Goal: Task Accomplishment & Management: Manage account settings

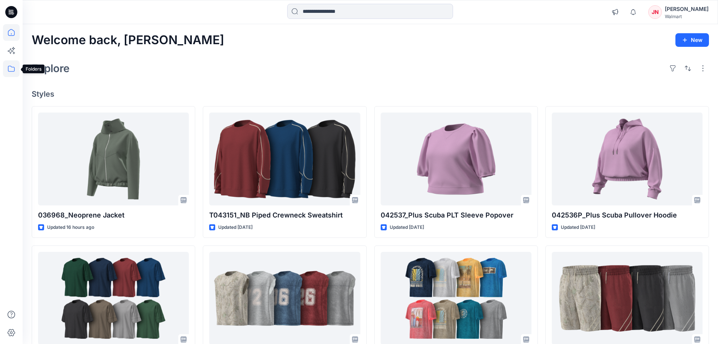
click at [12, 68] on icon at bounding box center [11, 68] width 17 height 17
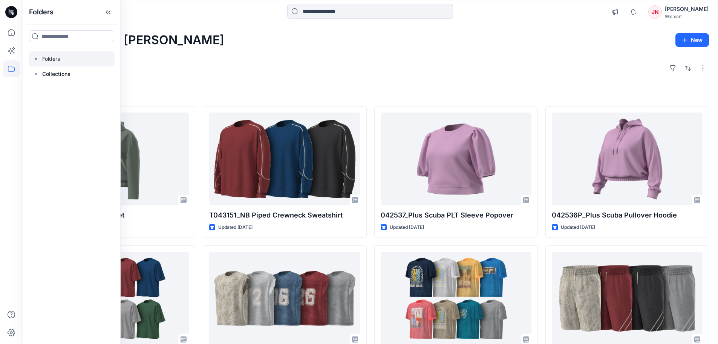
click at [44, 58] on div at bounding box center [72, 58] width 86 height 15
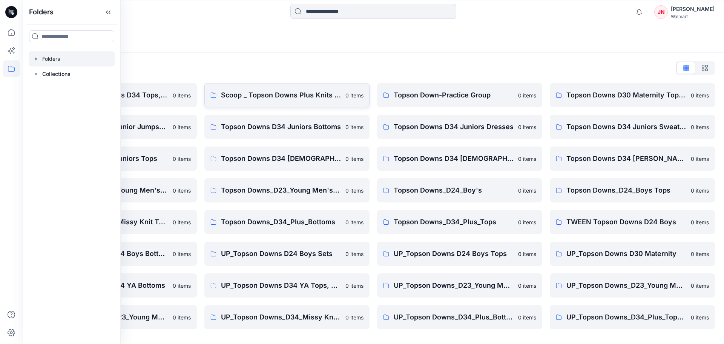
click at [253, 97] on p "Scoop _ Topson Downs Plus Knits / Woven" at bounding box center [281, 95] width 120 height 11
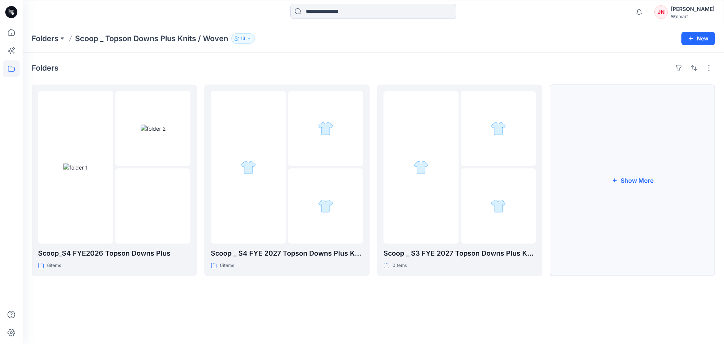
click at [630, 236] on button "Show More" at bounding box center [632, 179] width 165 height 191
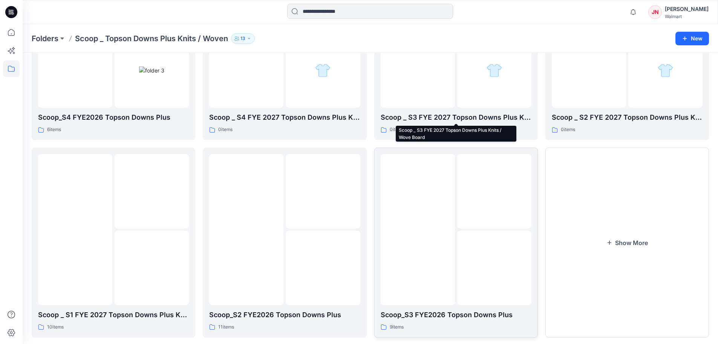
scroll to position [149, 0]
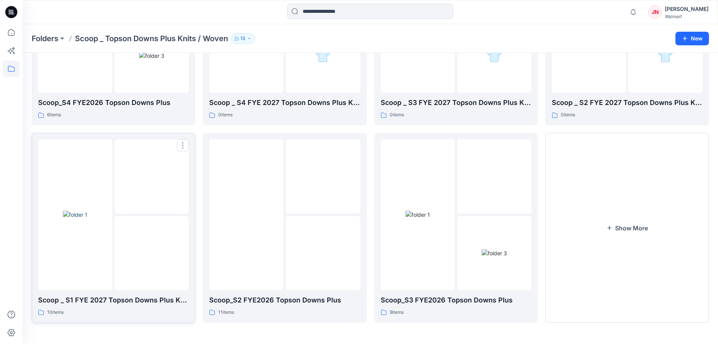
click at [152, 253] on img at bounding box center [152, 253] width 0 height 0
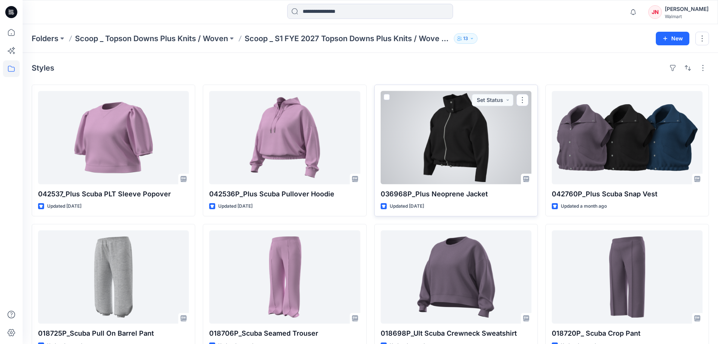
click at [427, 175] on div at bounding box center [456, 137] width 151 height 93
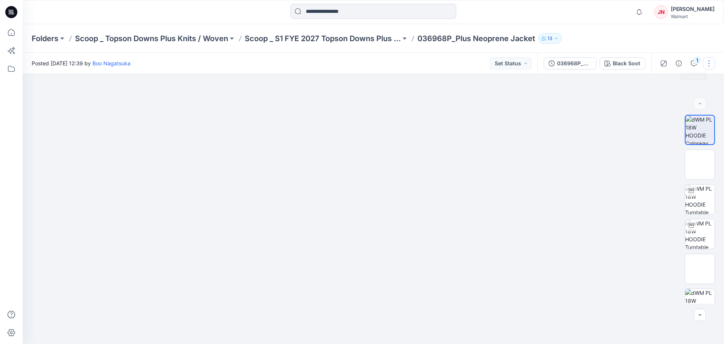
click at [709, 61] on button "button" at bounding box center [709, 63] width 12 height 12
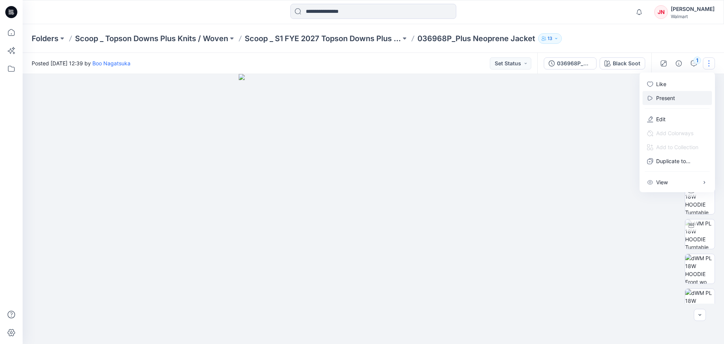
click at [669, 95] on p "Present" at bounding box center [665, 98] width 19 height 8
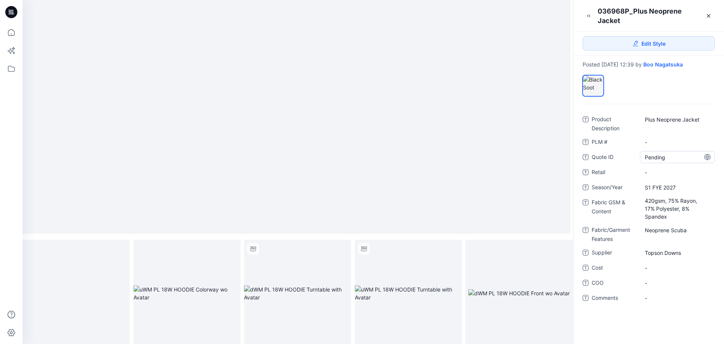
click at [669, 161] on ID "Pending" at bounding box center [677, 157] width 65 height 8
type textarea "*"
type textarea "********"
click at [665, 171] on span "-" at bounding box center [677, 172] width 65 height 8
type textarea "******"
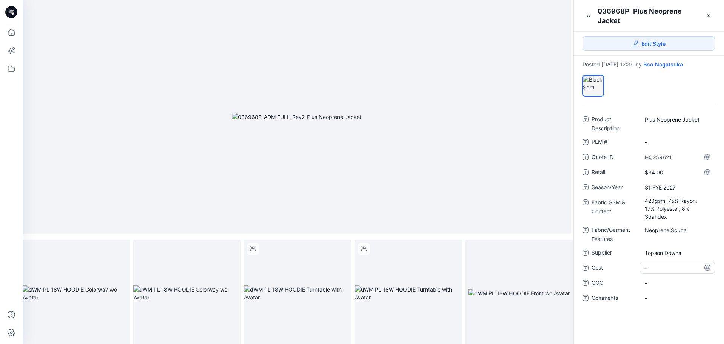
click at [647, 270] on span "-" at bounding box center [677, 268] width 65 height 8
type textarea "******"
click at [646, 281] on span "-" at bounding box center [677, 283] width 65 height 8
type textarea "*****"
click at [683, 216] on Content "420gsm, 75% Rayon, 17% Polyester, 8% Spandex" at bounding box center [677, 208] width 65 height 24
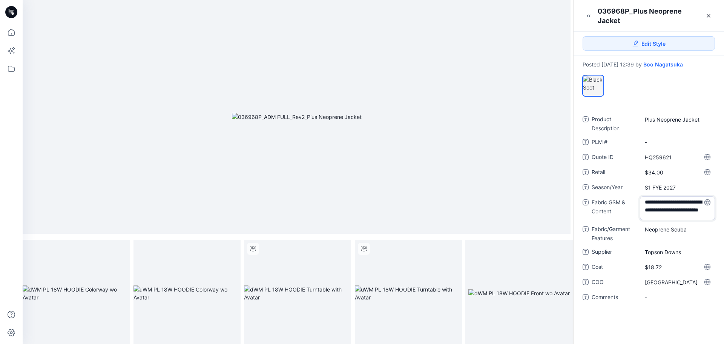
scroll to position [9, 0]
type textarea "**********"
click at [687, 232] on Features "Neoprene Scuba" at bounding box center [677, 229] width 65 height 8
type textarea "**********"
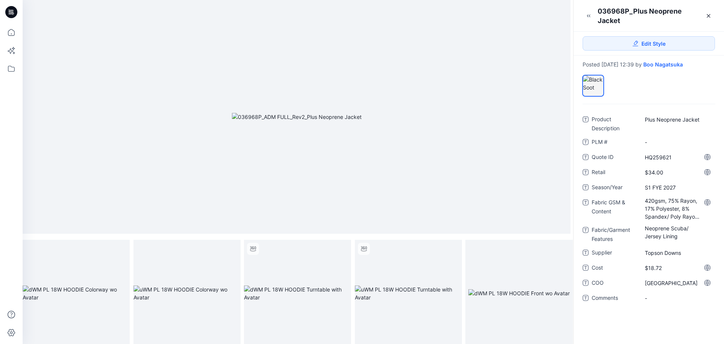
click at [620, 319] on div "Product Description Plus Neoprene Jacket PLM # - Quote ID HQ259621 Retail $34.0…" at bounding box center [649, 223] width 150 height 239
click at [704, 17] on link at bounding box center [709, 16] width 12 height 12
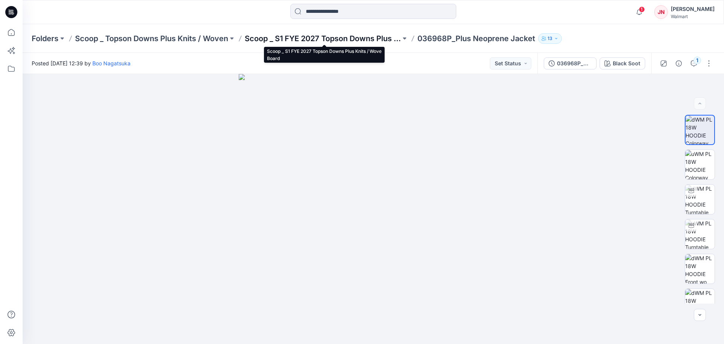
click at [320, 42] on p "Scoop _ S1 FYE 2027 Topson Downs Plus Knits / Wove Board" at bounding box center [323, 38] width 156 height 11
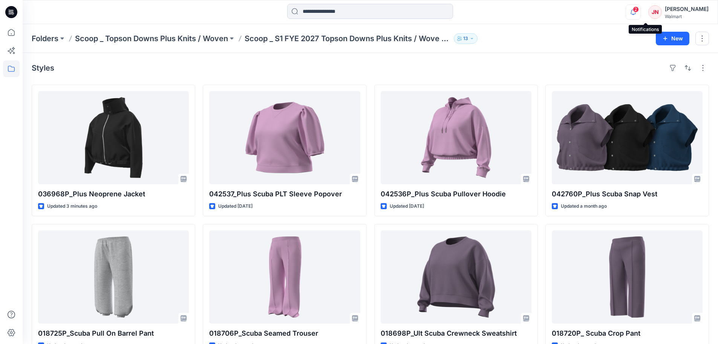
click at [641, 14] on icon "button" at bounding box center [633, 12] width 14 height 15
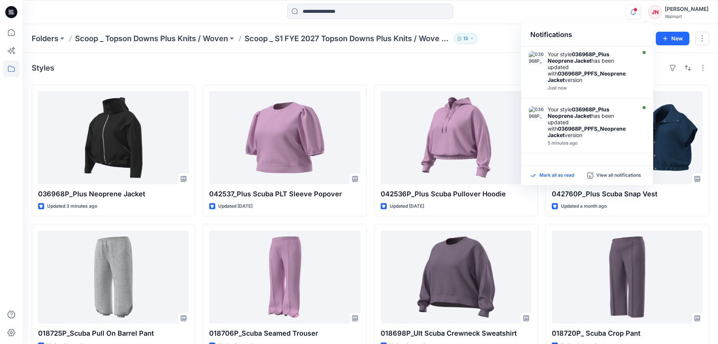
click at [559, 176] on p "Mark all as read" at bounding box center [557, 175] width 35 height 7
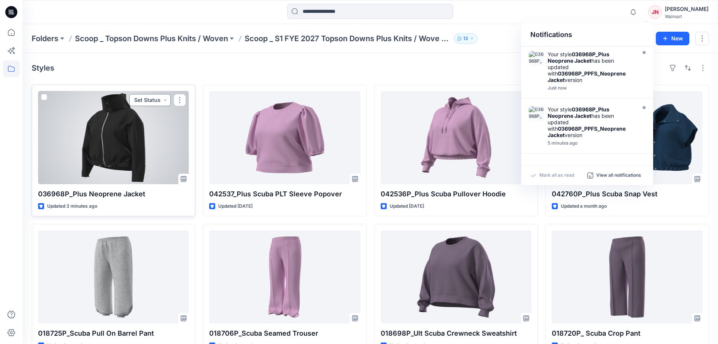
click at [141, 100] on button "Set Status" at bounding box center [149, 100] width 41 height 12
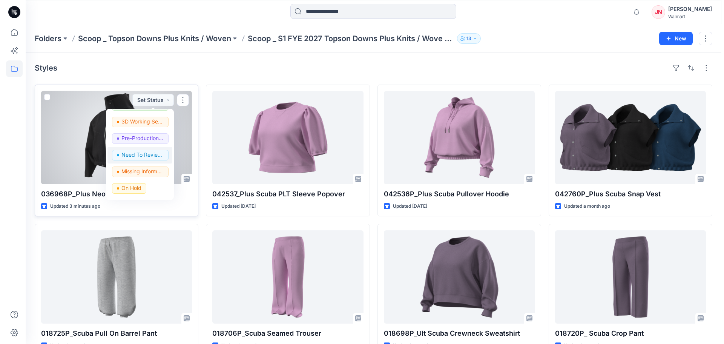
scroll to position [95, 0]
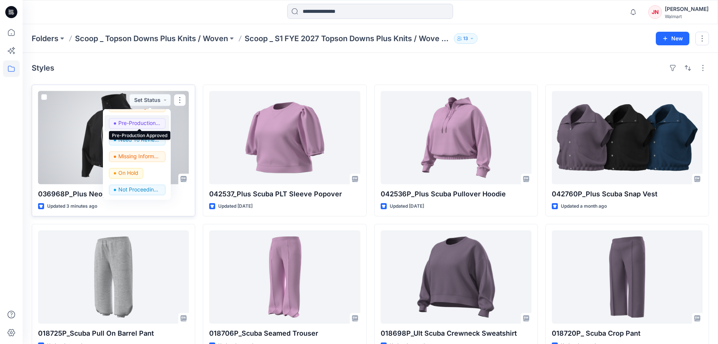
click at [135, 122] on p "Pre-Production Approved" at bounding box center [139, 123] width 42 height 10
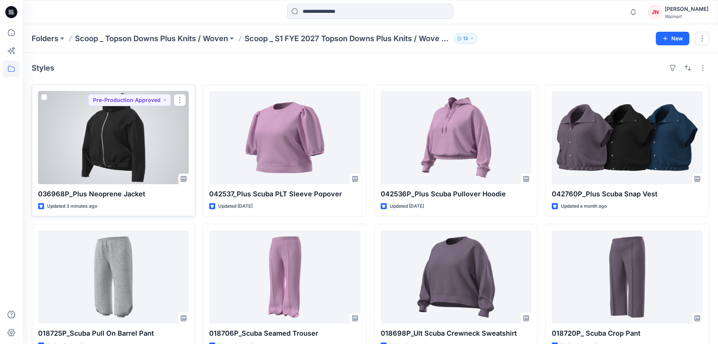
click at [166, 143] on div at bounding box center [113, 137] width 151 height 93
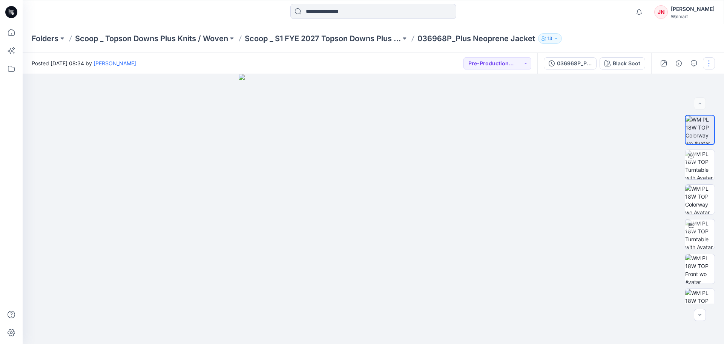
click at [709, 62] on button "button" at bounding box center [709, 63] width 12 height 12
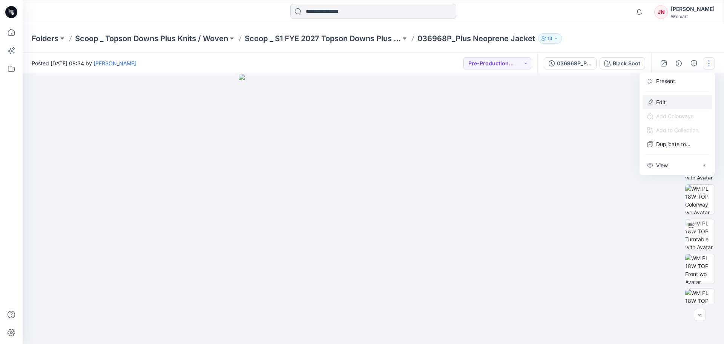
click at [670, 101] on button "Edit" at bounding box center [677, 102] width 69 height 14
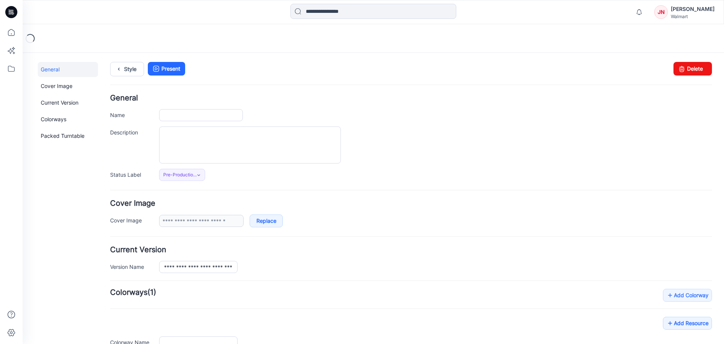
type input "**********"
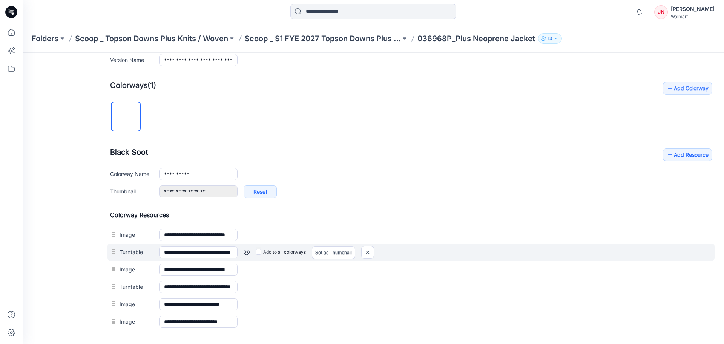
scroll to position [226, 0]
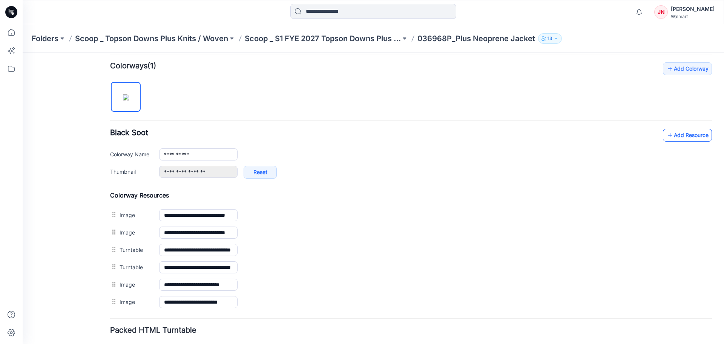
click at [676, 138] on link "Add Resource" at bounding box center [687, 135] width 49 height 13
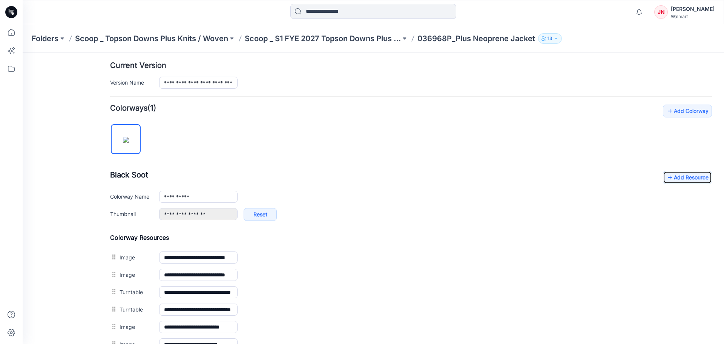
scroll to position [38, 0]
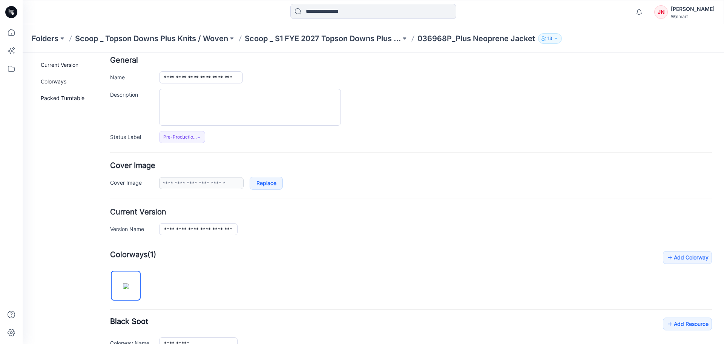
click at [444, 41] on p "036968P_Plus Neoprene Jacket" at bounding box center [476, 38] width 118 height 11
click at [444, 39] on p "036968P_Plus Neoprene Jacket" at bounding box center [476, 38] width 118 height 11
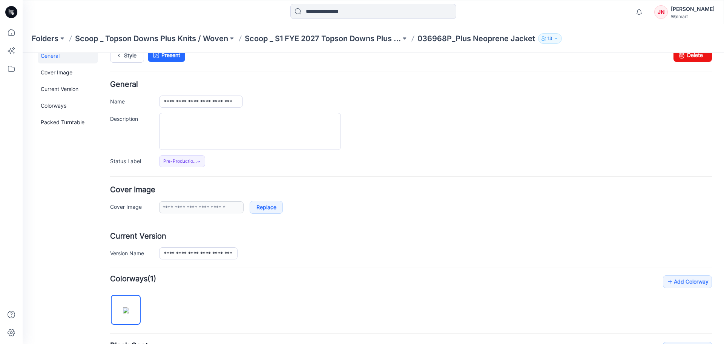
scroll to position [0, 0]
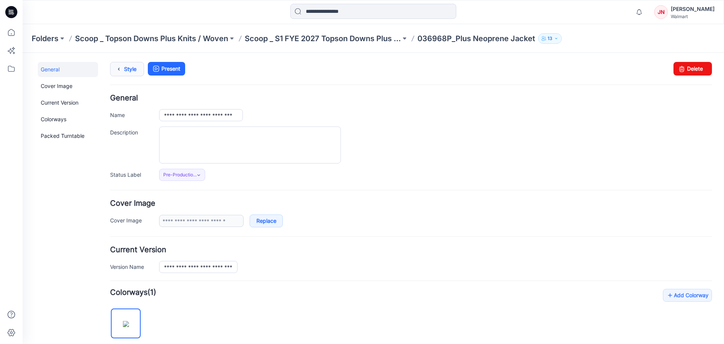
click at [124, 70] on icon at bounding box center [119, 69] width 11 height 14
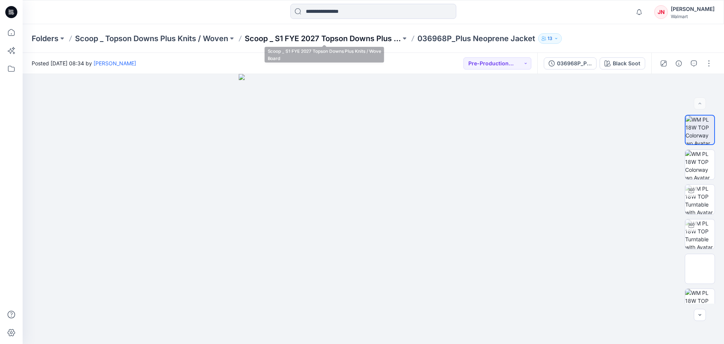
click at [314, 38] on p "Scoop _ S1 FYE 2027 Topson Downs Plus Knits / Wove Board" at bounding box center [323, 38] width 156 height 11
